Goal: Information Seeking & Learning: Find specific fact

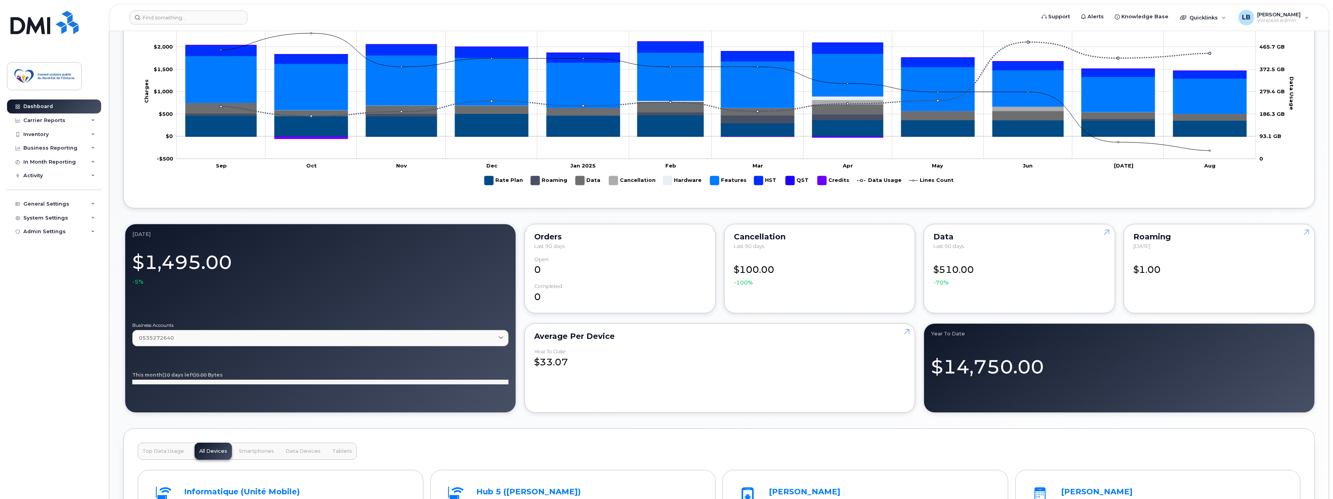
scroll to position [584, 0]
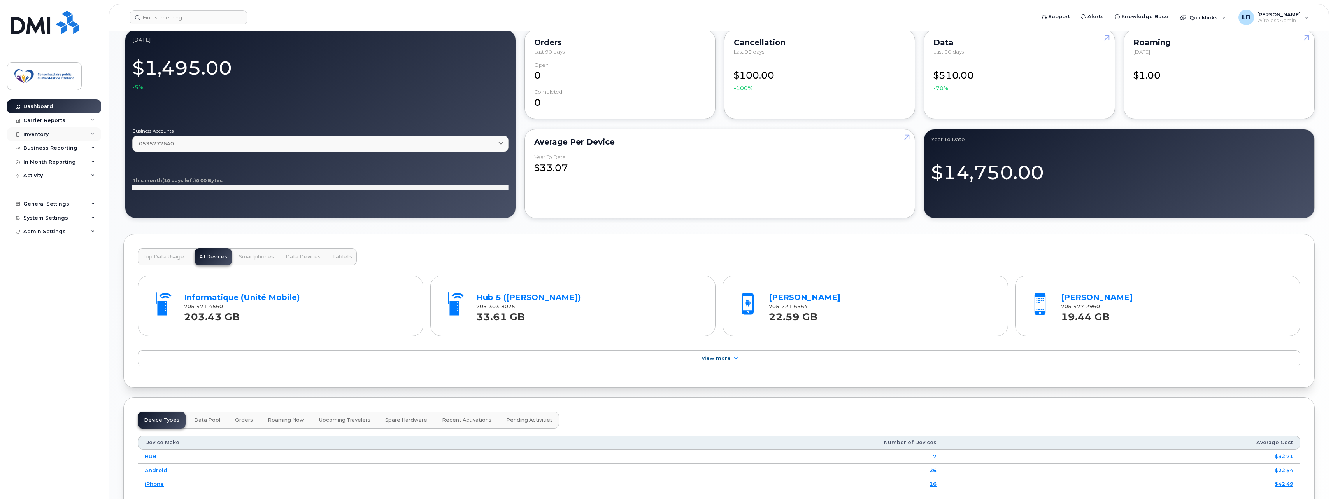
click at [47, 131] on div "Inventory" at bounding box center [35, 134] width 25 height 6
click at [42, 149] on div "Mobility Devices" at bounding box center [49, 148] width 44 height 7
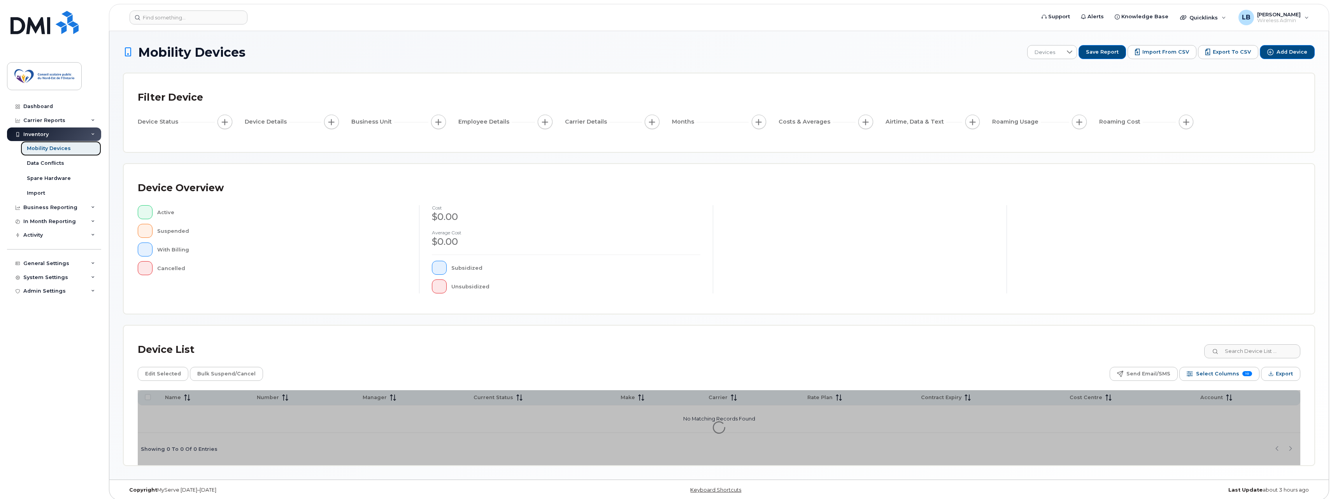
scroll to position [5, 0]
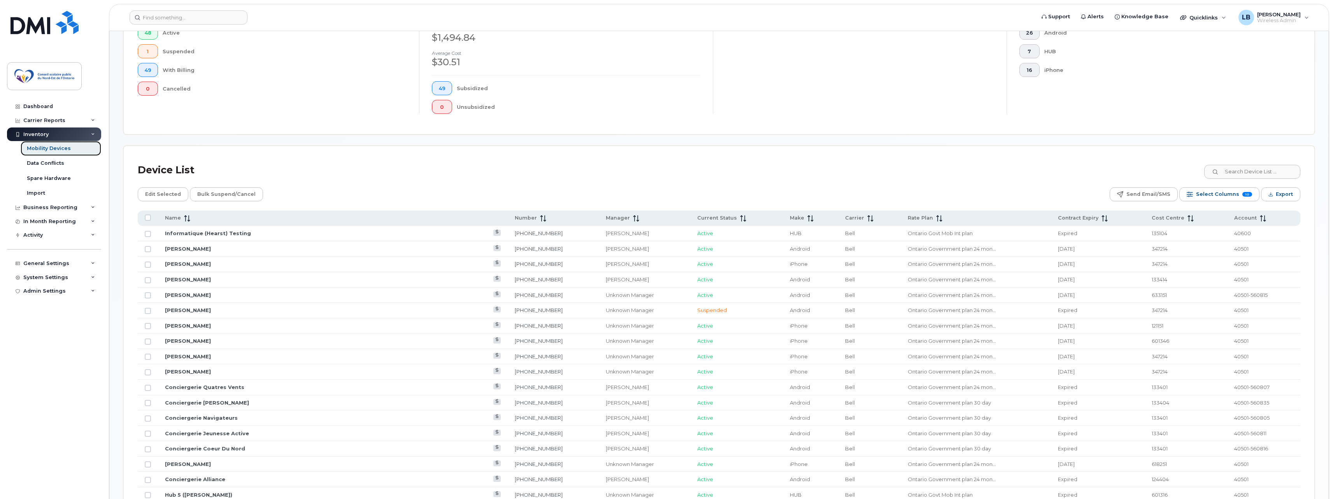
scroll to position [239, 0]
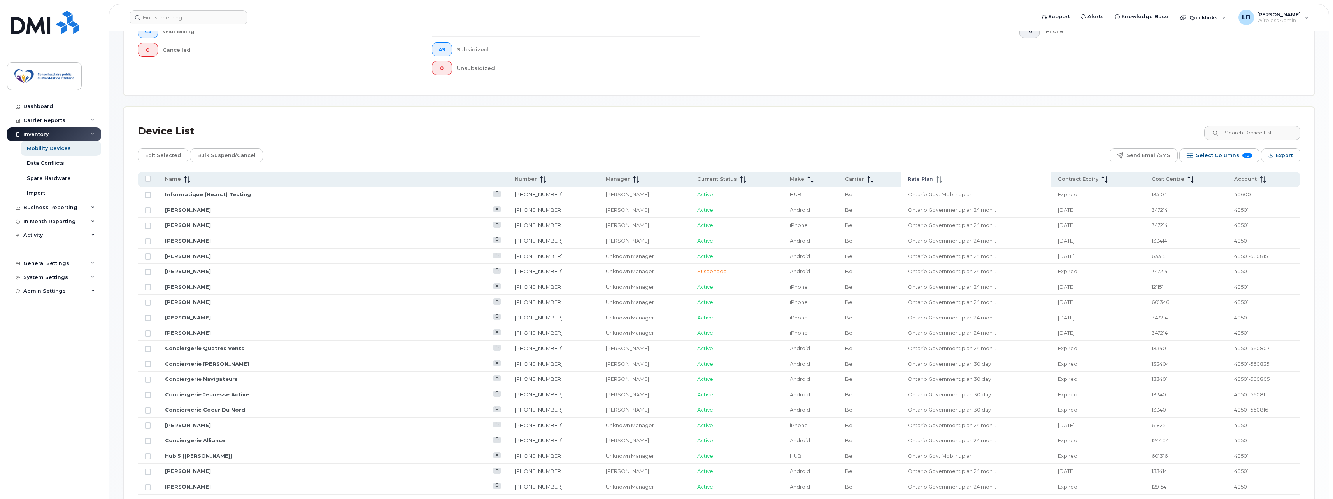
click at [908, 179] on span "Rate Plan" at bounding box center [920, 179] width 25 height 7
click at [1058, 182] on span "Contract Expiry" at bounding box center [1078, 179] width 40 height 7
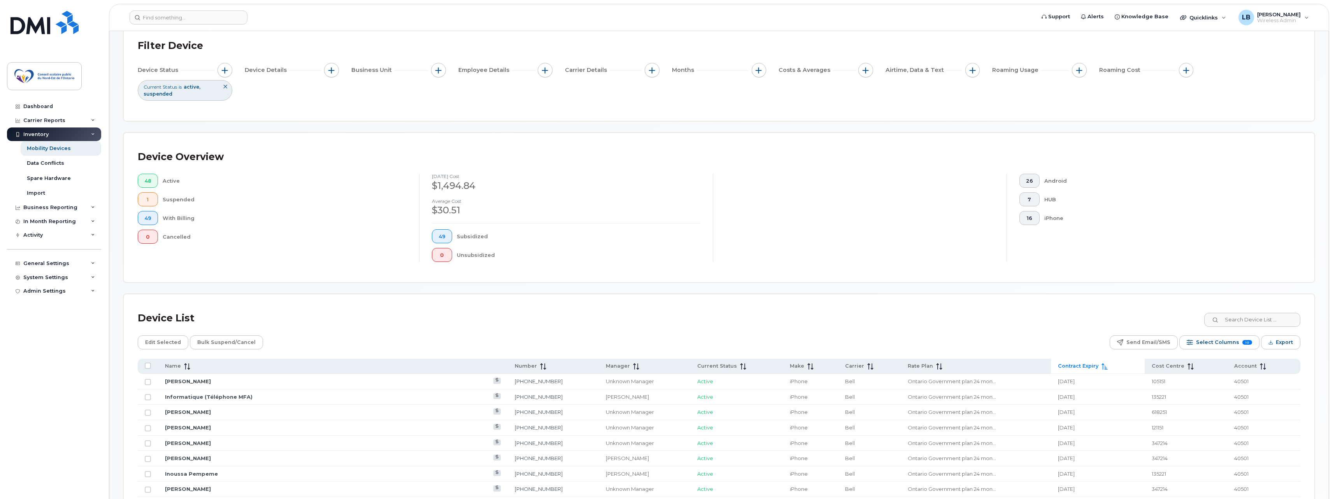
scroll to position [285, 0]
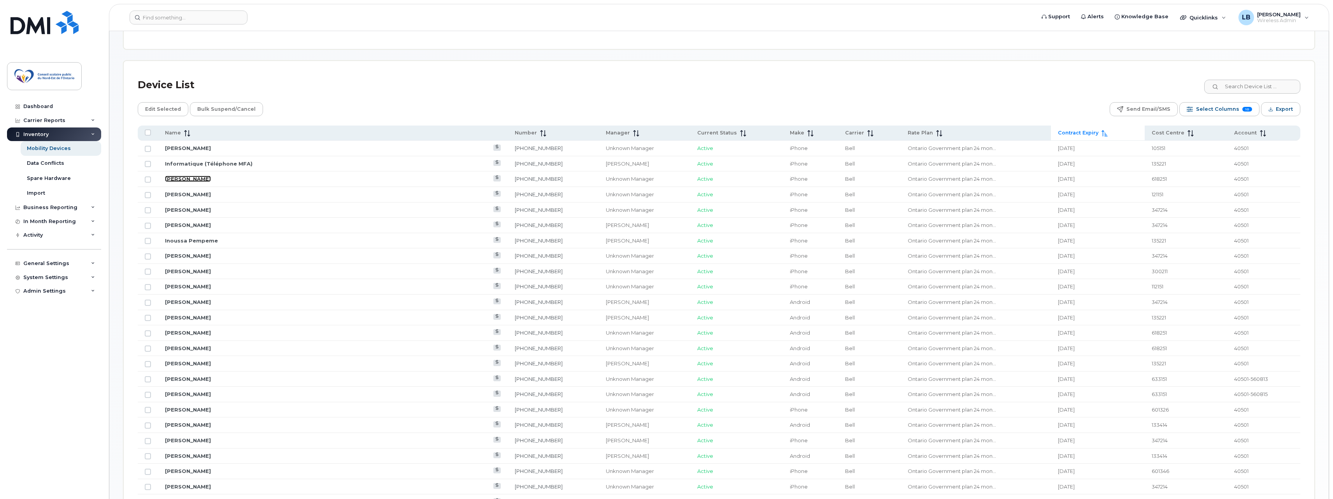
click at [186, 177] on link "[PERSON_NAME]" at bounding box center [188, 179] width 46 height 6
click at [216, 163] on link "Informatique (Téléphone MFA)" at bounding box center [209, 164] width 88 height 6
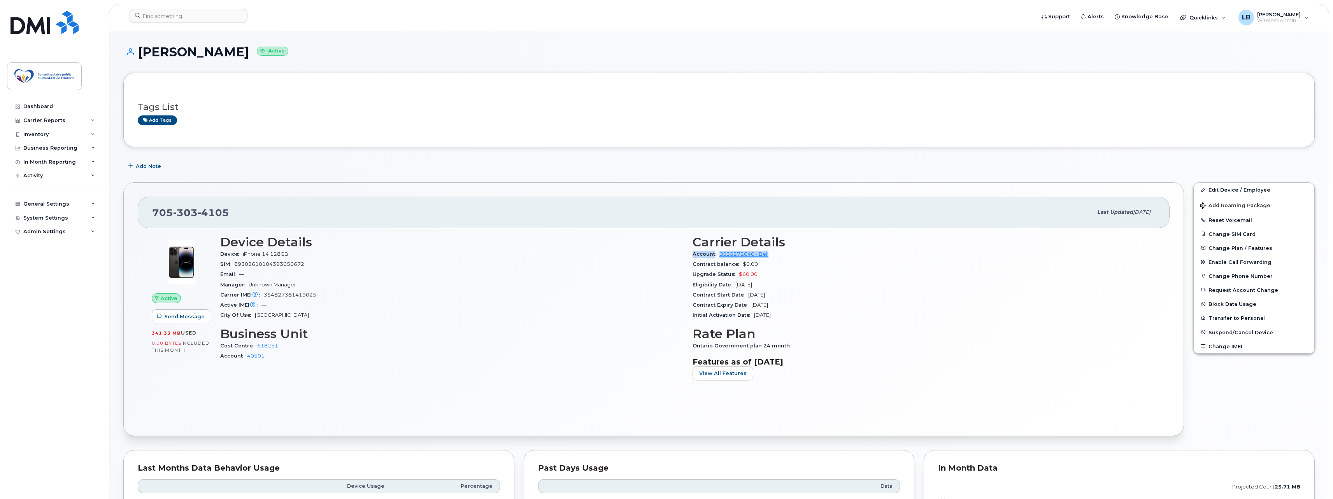
drag, startPoint x: 694, startPoint y: 252, endPoint x: 787, endPoint y: 255, distance: 93.0
click at [787, 255] on div "Account 0535272640 - Bell" at bounding box center [923, 254] width 463 height 10
copy div "Account 0535272640 - Bell"
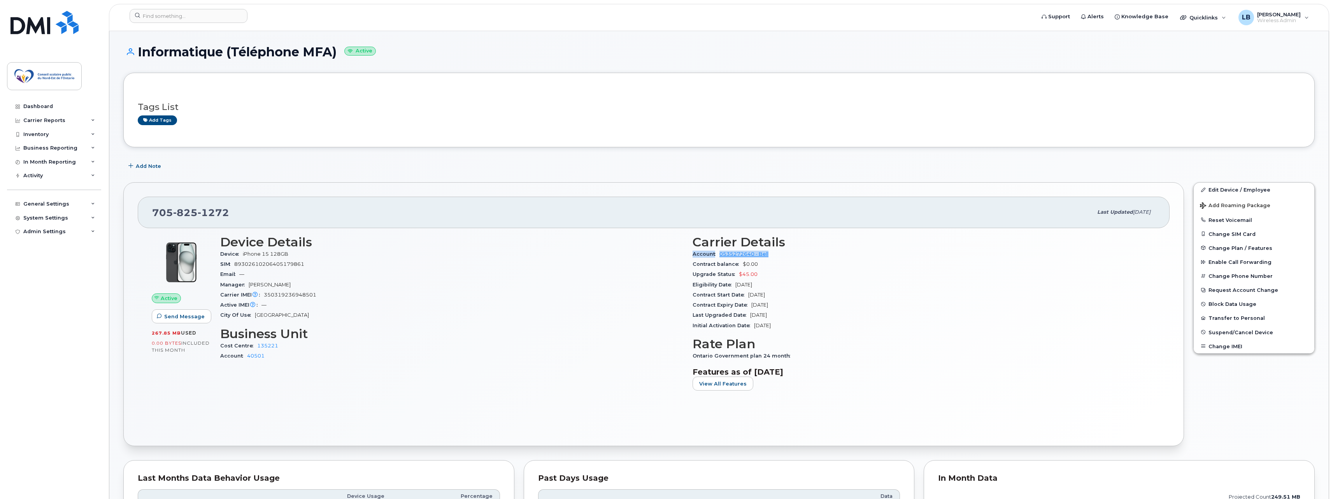
drag, startPoint x: 689, startPoint y: 252, endPoint x: 770, endPoint y: 255, distance: 81.4
click at [770, 255] on div "Carrier Details Account 0535272640 - Bell Contract balance $0.00 Upgrade Status…" at bounding box center [924, 317] width 472 height 172
copy div "Account 0535272640 - Bell"
